Goal: Use online tool/utility: Use online tool/utility

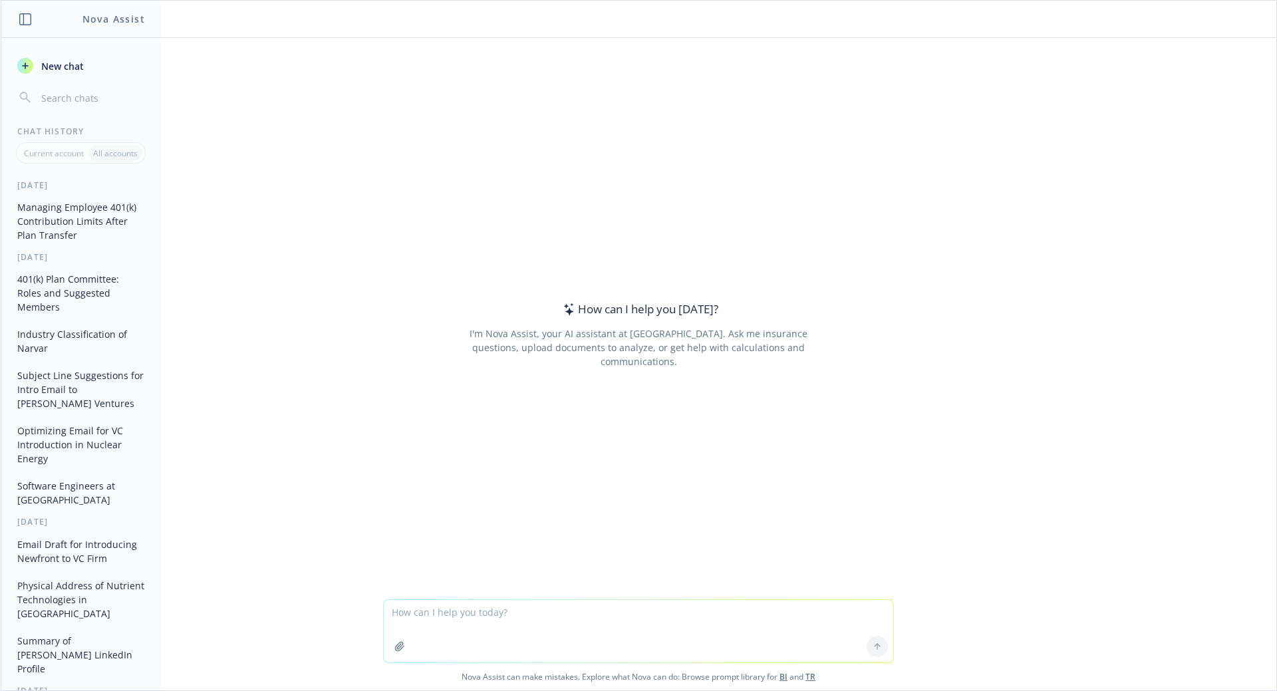
click at [406, 611] on textarea at bounding box center [638, 631] width 509 height 63
click at [396, 652] on button "button" at bounding box center [399, 646] width 21 height 21
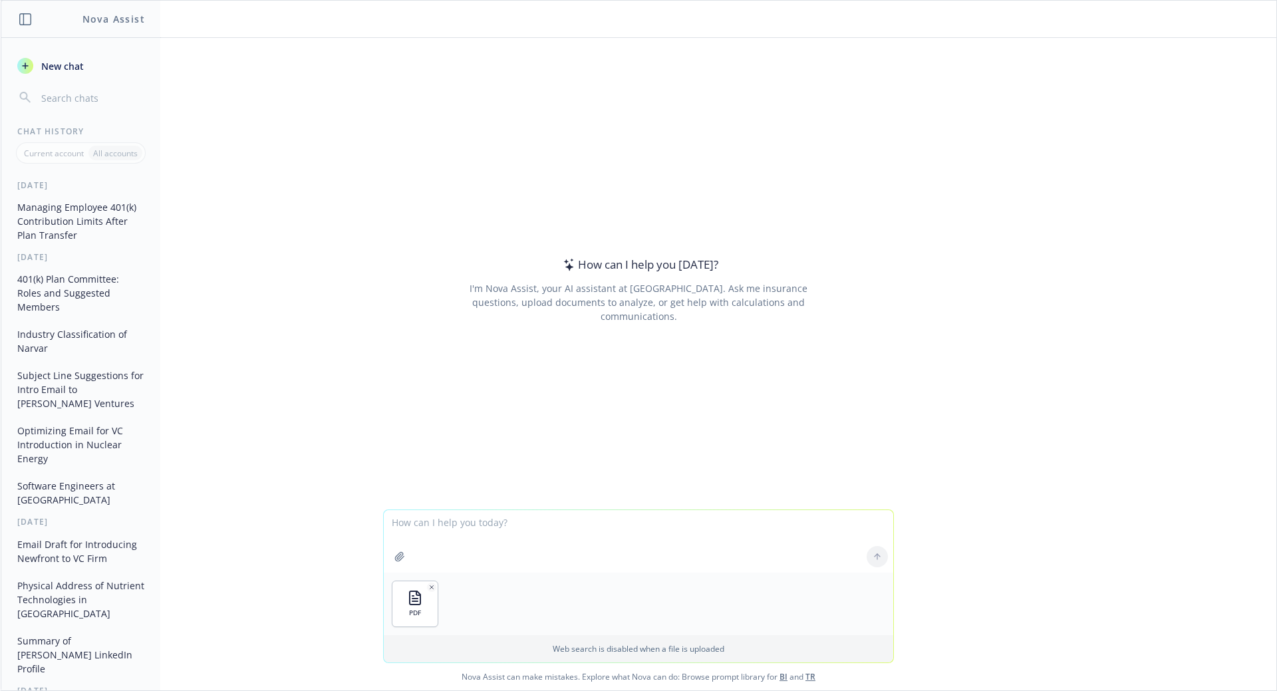
click at [444, 547] on textarea at bounding box center [638, 541] width 509 height 63
click at [492, 607] on div "PDF" at bounding box center [638, 604] width 509 height 63
click at [646, 513] on textarea at bounding box center [638, 541] width 509 height 63
type textarea "summarize the email in bullet points with a brief description"
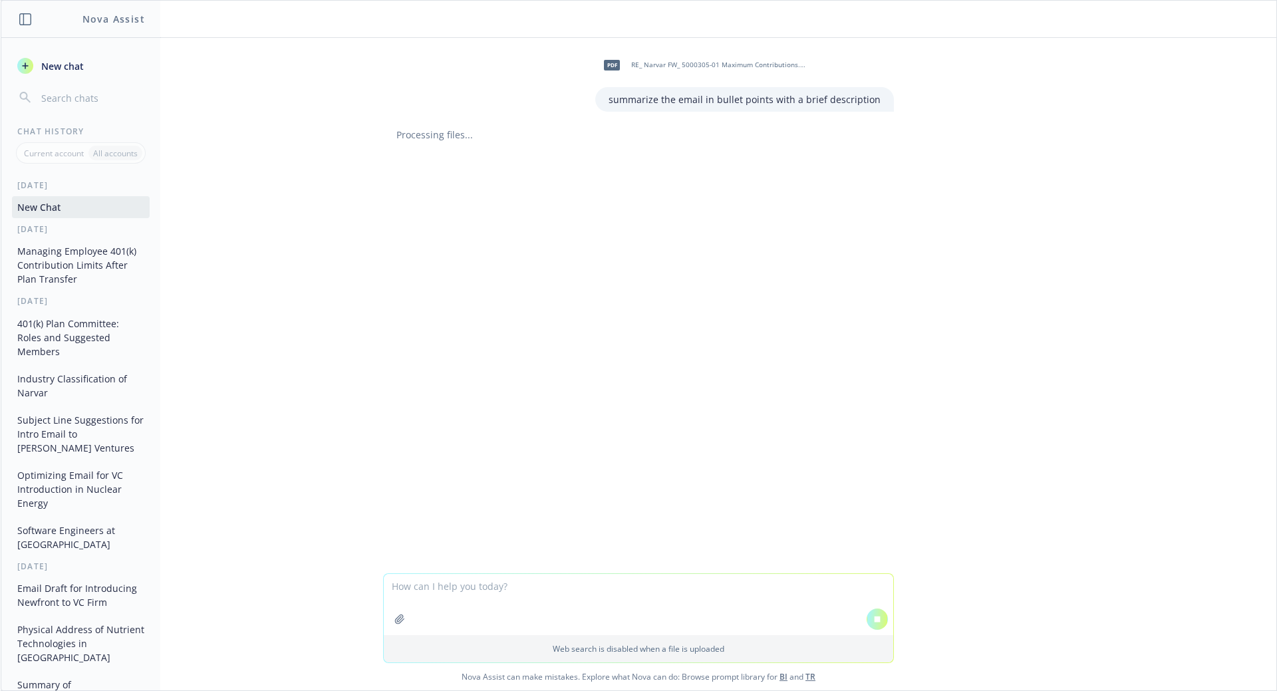
click at [874, 617] on icon at bounding box center [877, 619] width 6 height 6
click at [462, 590] on textarea at bounding box center [638, 604] width 509 height 61
type textarea "only bullet point with a brief summary the response from Joni Jennings"
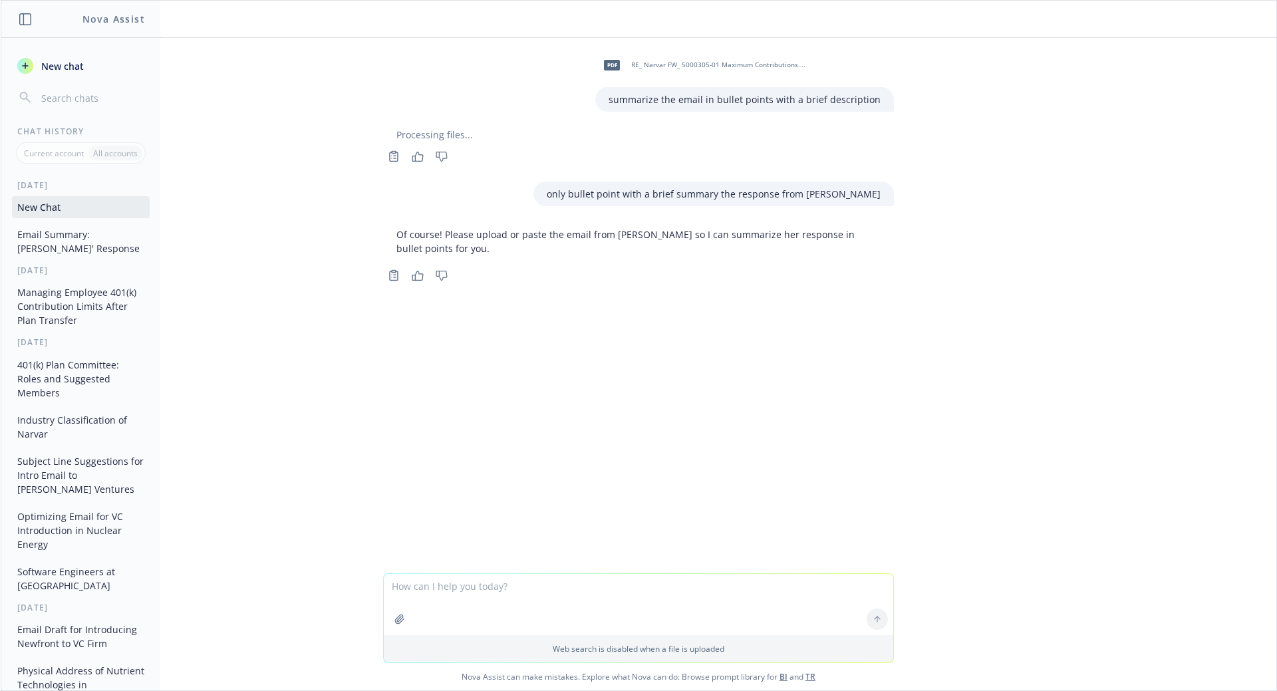
click at [400, 615] on button "button" at bounding box center [399, 618] width 21 height 21
click at [872, 557] on div at bounding box center [877, 557] width 32 height 32
click at [535, 552] on textarea at bounding box center [638, 541] width 509 height 61
drag, startPoint x: 570, startPoint y: 192, endPoint x: 914, endPoint y: 192, distance: 343.8
click at [914, 192] on div "pdf RE_ Narvar FW_ 5000305-01 Maximum Contributions.pdf summarize the email in …" at bounding box center [638, 274] width 1275 height 473
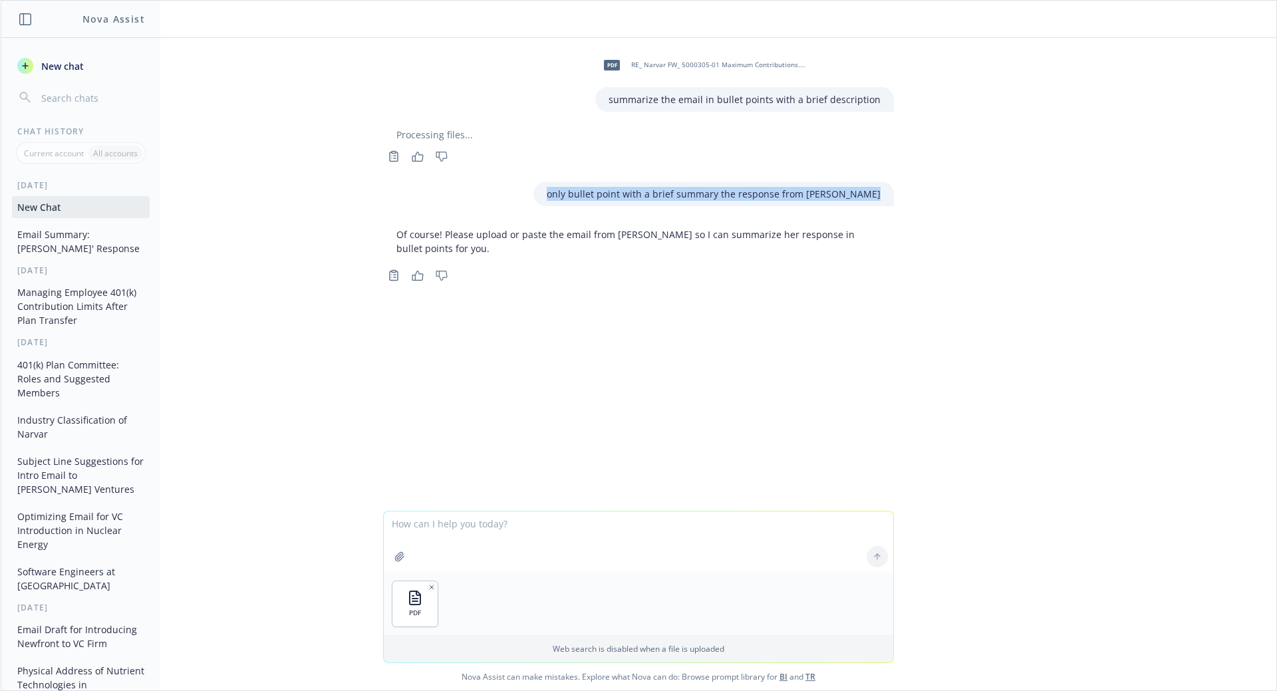
copy p "only bullet point with a brief summary the response from Joni Jennings"
click at [491, 529] on textarea at bounding box center [638, 541] width 509 height 61
paste textarea "only bullet point with a brief summary the response from Joni Jennings"
type textarea "only bullet point with a brief summary the response from Joni Jennings"
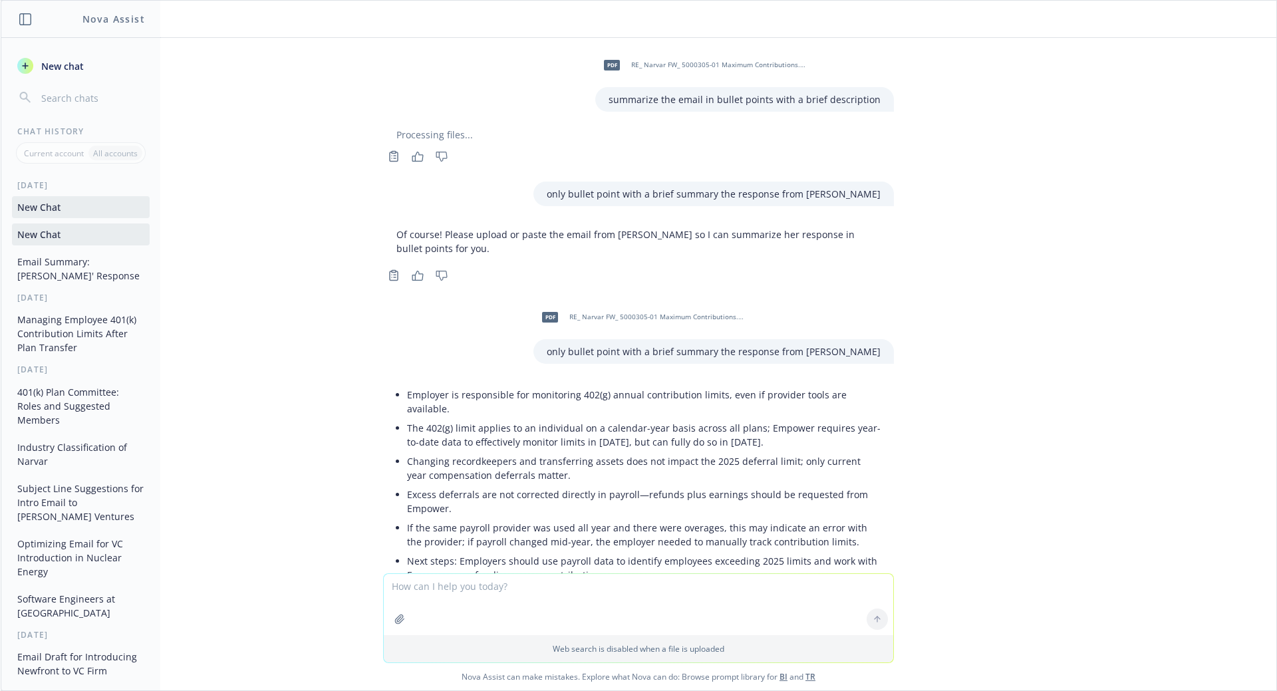
scroll to position [92, 0]
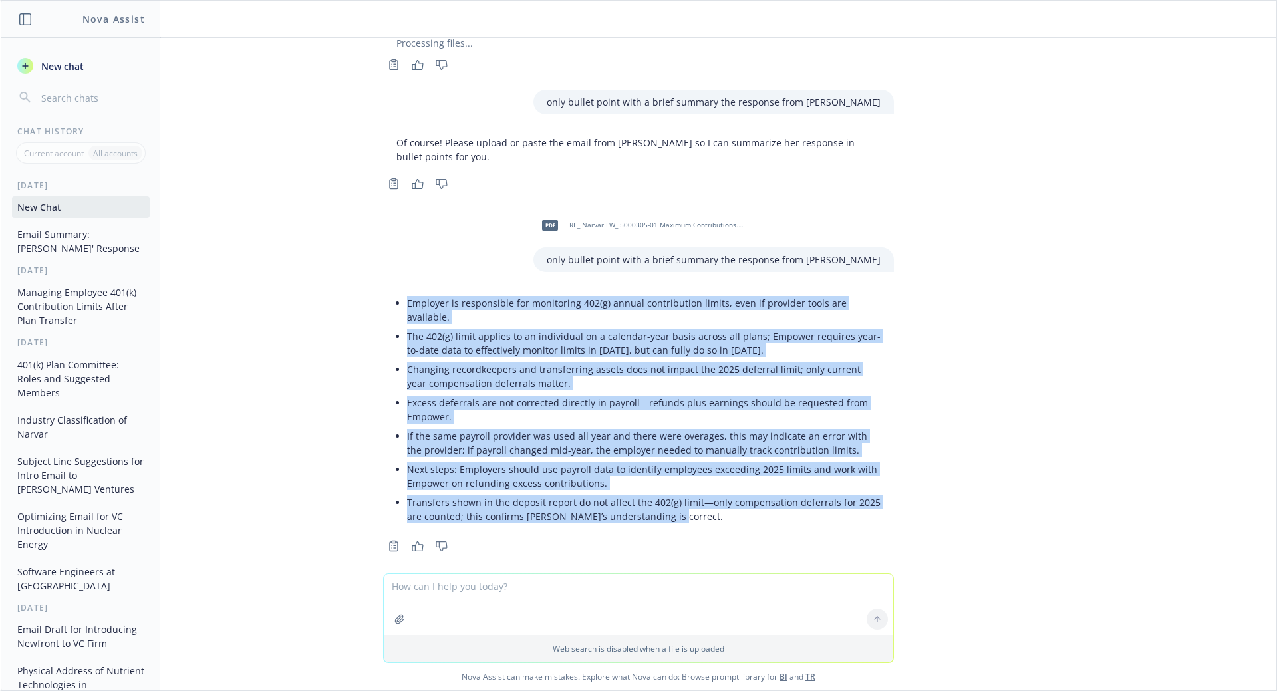
drag, startPoint x: 656, startPoint y: 505, endPoint x: 373, endPoint y: 295, distance: 352.7
click at [383, 295] on div "Employer is responsible for monitoring 402(g) annual contribution limits, even …" at bounding box center [638, 409] width 511 height 243
copy ul "Employer is responsible for monitoring 402(g) annual contribution limits, even …"
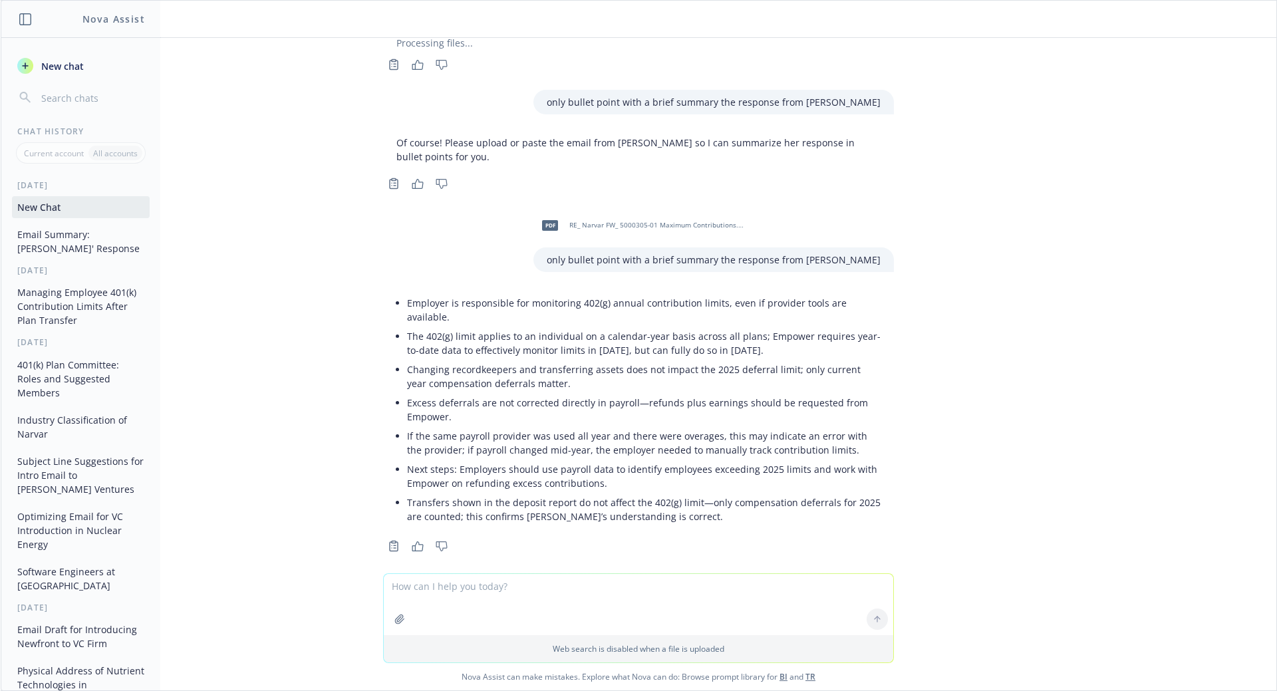
click at [431, 585] on textarea at bounding box center [638, 604] width 509 height 61
click at [388, 540] on icon "Copy to clipboard" at bounding box center [394, 546] width 12 height 12
click at [476, 587] on textarea at bounding box center [638, 604] width 509 height 61
type textarea "remove bullets"
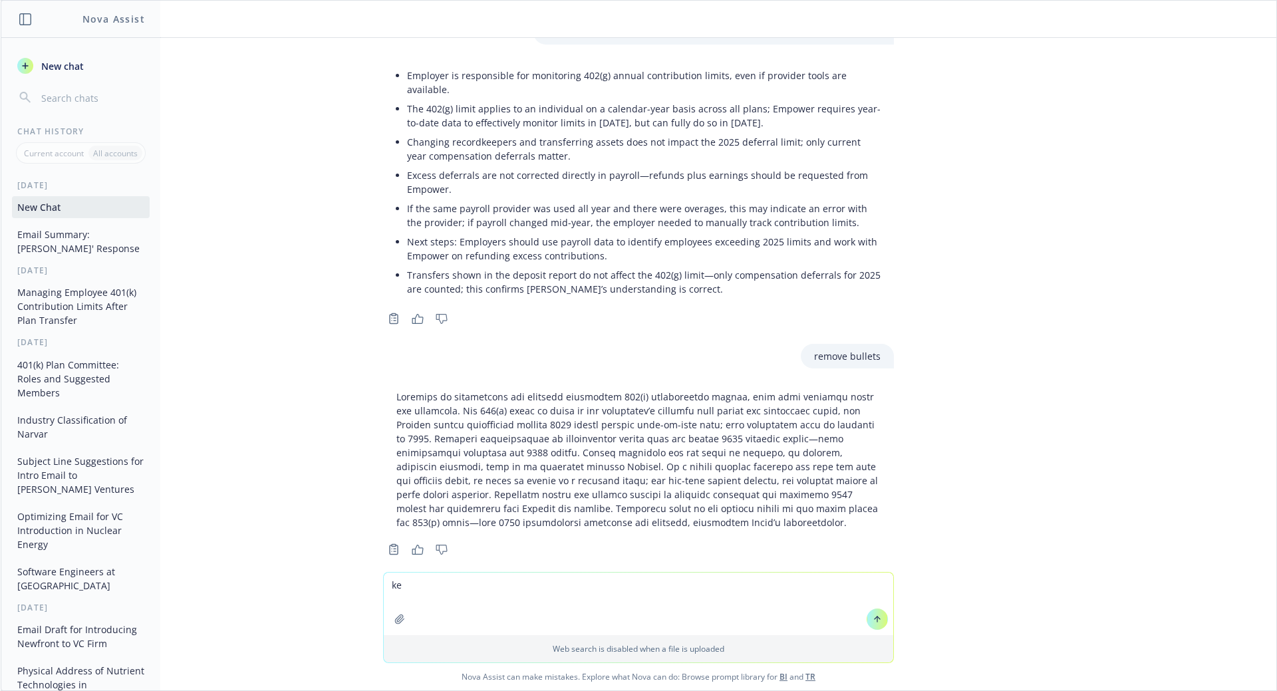
scroll to position [324, 0]
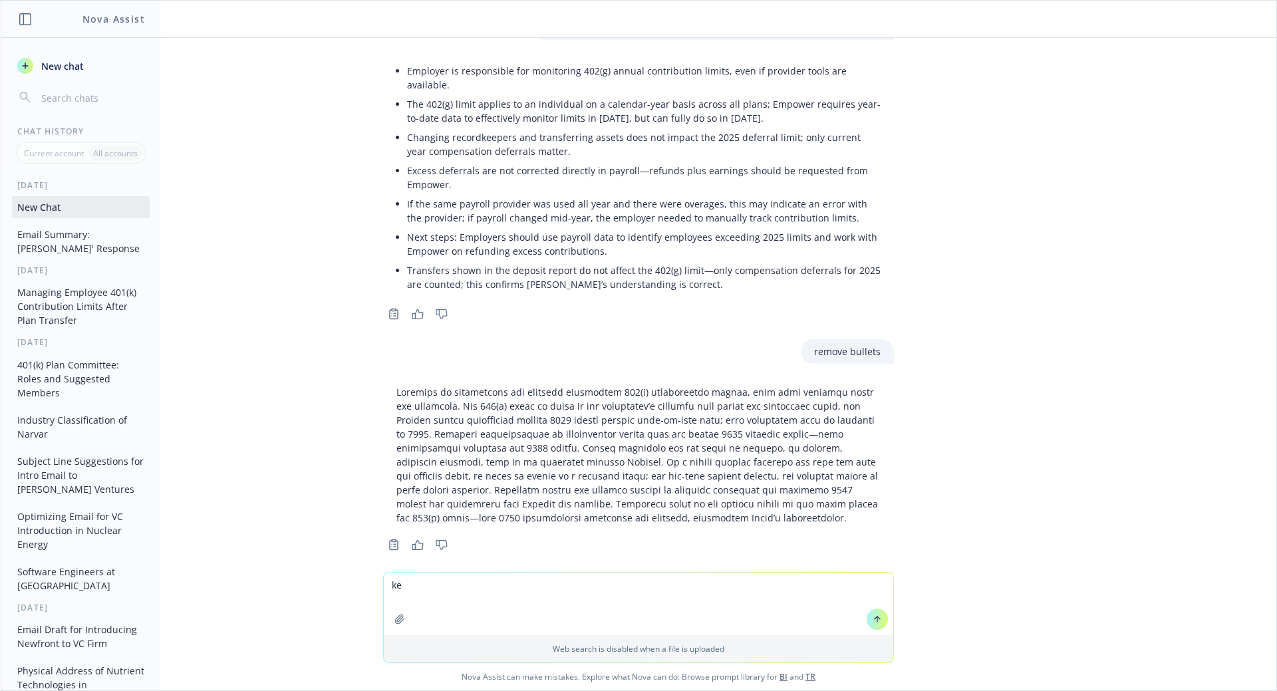
type textarea "k"
type textarea "1 sentence per line"
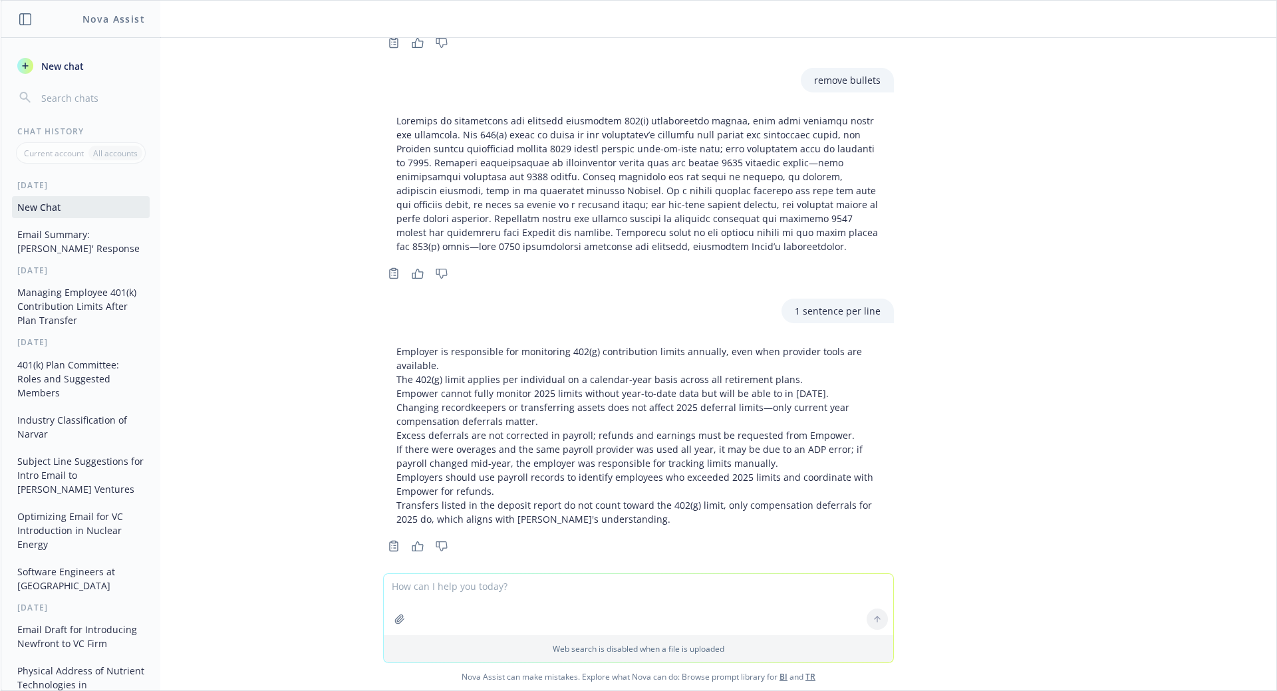
scroll to position [595, 0]
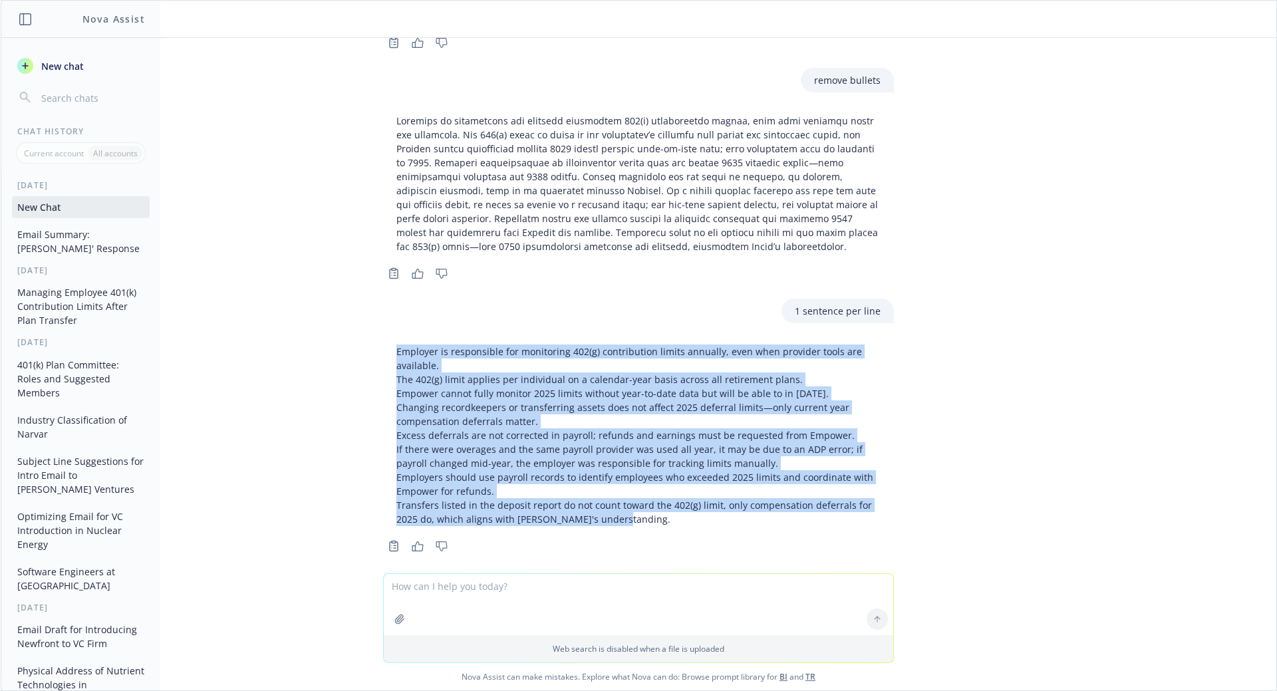
drag, startPoint x: 585, startPoint y: 503, endPoint x: 356, endPoint y: 335, distance: 283.4
click at [356, 335] on div "pdf RE_ Narvar FW_ 5000305-01 Maximum Contributions.pdf summarize the email in …" at bounding box center [638, 305] width 1275 height 535
copy p "Employer is responsible for monitoring 402(g) contribution limits annually, eve…"
